Goal: Task Accomplishment & Management: Manage account settings

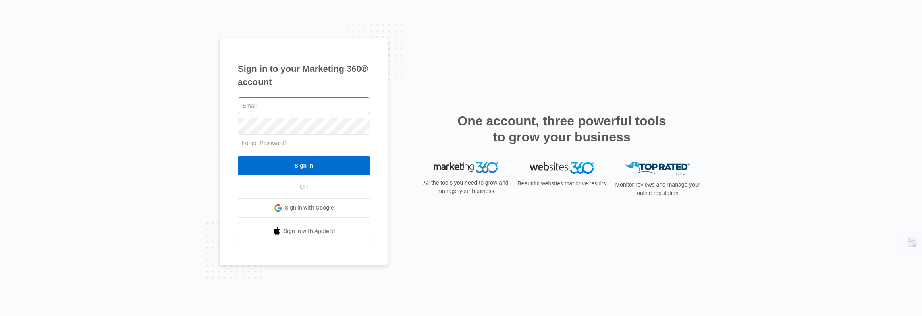
click at [278, 105] on input "text" at bounding box center [304, 105] width 132 height 17
type input "[PERSON_NAME][EMAIL_ADDRESS][DOMAIN_NAME]"
click at [374, 58] on div "Sign in to your Marketing 360® account [PERSON_NAME][EMAIL_ADDRESS][DOMAIN_NAME…" at bounding box center [303, 151] width 169 height 227
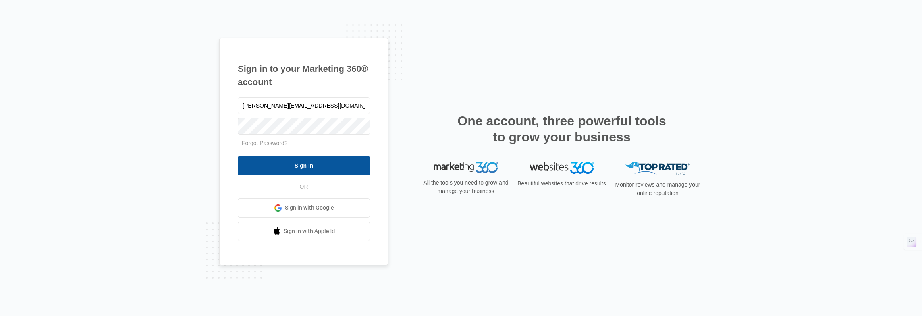
click at [301, 164] on input "Sign In" at bounding box center [304, 165] width 132 height 19
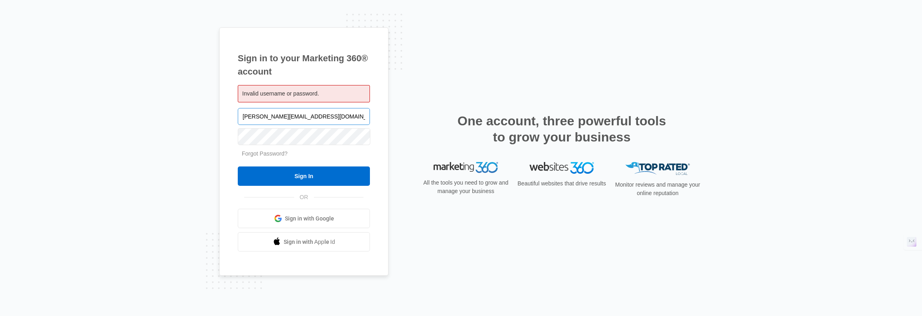
click at [255, 114] on input "[PERSON_NAME][EMAIL_ADDRESS][DOMAIN_NAME]" at bounding box center [304, 116] width 132 height 17
type input "service@blueescapespools.com"
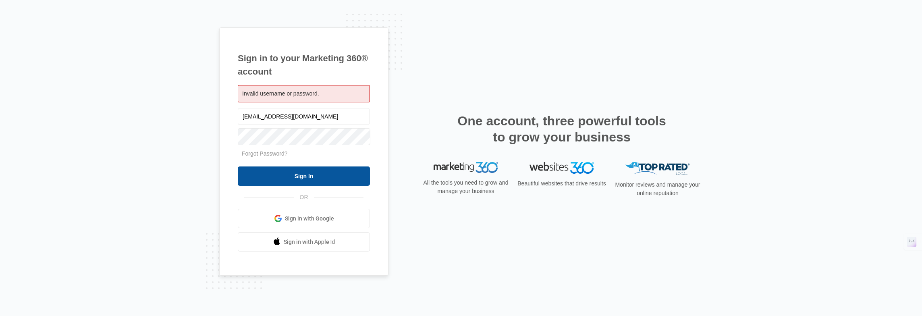
click at [296, 173] on input "Sign In" at bounding box center [304, 175] width 132 height 19
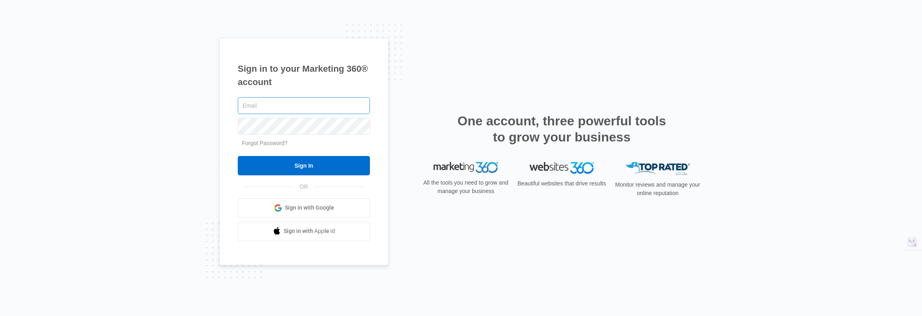
click at [267, 101] on input "text" at bounding box center [304, 105] width 132 height 17
click at [804, 50] on div "Sign in to your Marketing 360® account Forgot Password? Sign In OR Sign in with…" at bounding box center [461, 158] width 922 height 316
click at [11, 173] on div "Sign in to your Marketing 360® account Forgot Password? Sign In OR Sign in with…" at bounding box center [461, 158] width 922 height 316
